Goal: Information Seeking & Learning: Compare options

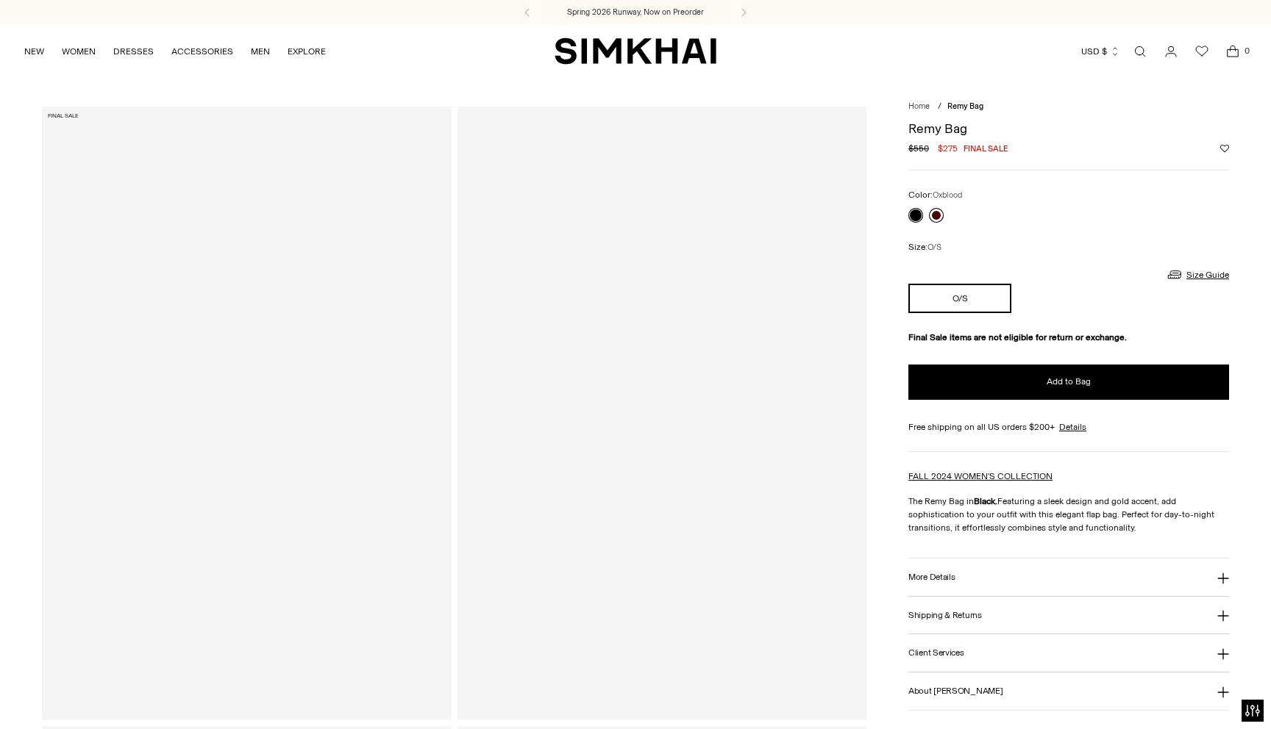
click at [937, 215] on link at bounding box center [936, 215] width 15 height 15
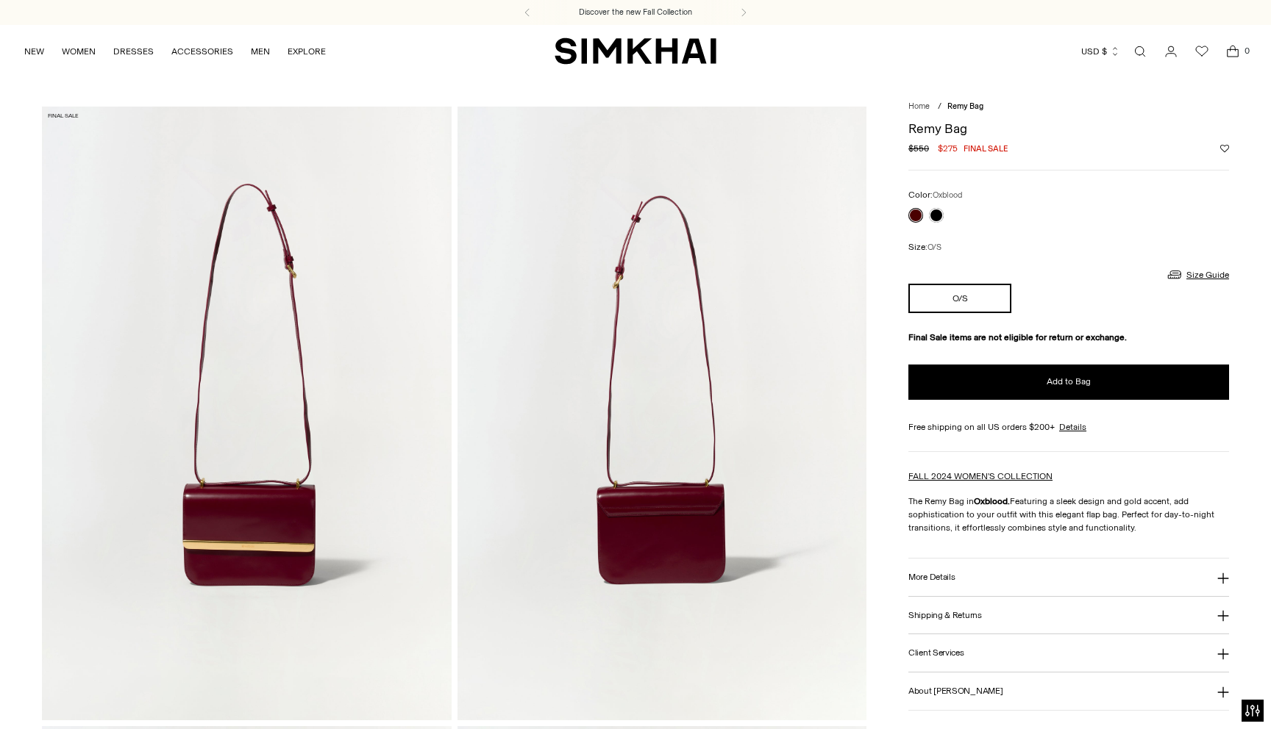
click at [912, 214] on link at bounding box center [915, 215] width 15 height 15
click at [1100, 275] on div "Size Guide Size Guide Women Numeric US Size Alpha Bust Waist Hips 00 XS 31 24 3…" at bounding box center [1068, 272] width 321 height 24
click at [921, 215] on link at bounding box center [915, 215] width 15 height 15
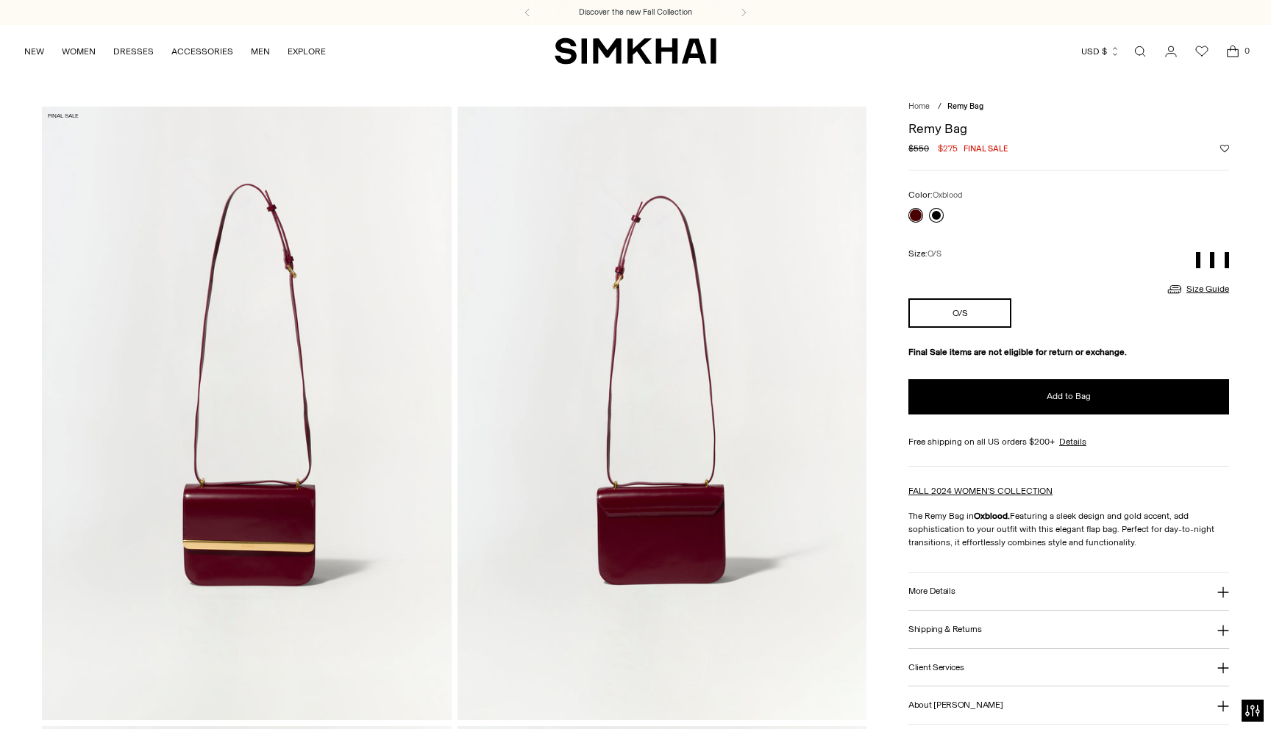
click at [941, 215] on link at bounding box center [936, 215] width 15 height 15
